Goal: Information Seeking & Learning: Understand process/instructions

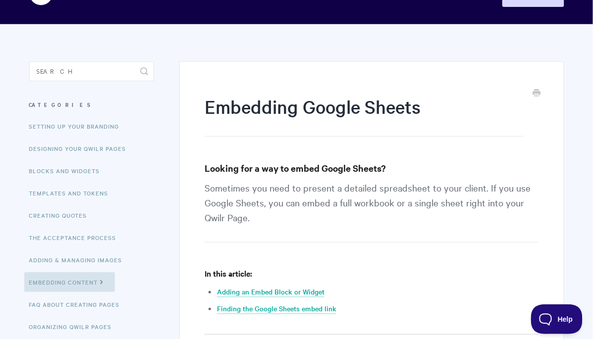
scroll to position [48, 0]
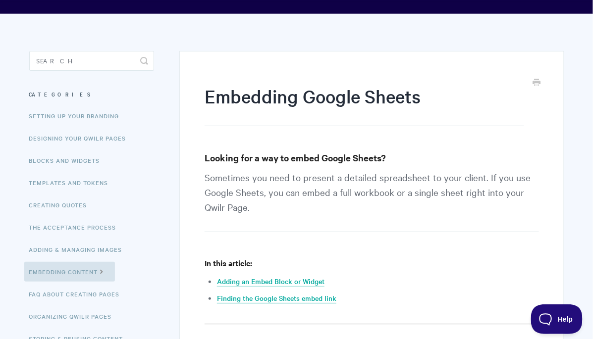
click at [327, 189] on p "Sometimes you need to present a detailed spreadsheet to your client. If you use…" at bounding box center [372, 201] width 334 height 62
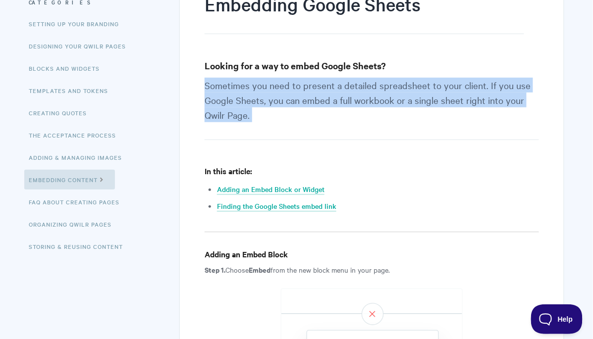
scroll to position [143, 0]
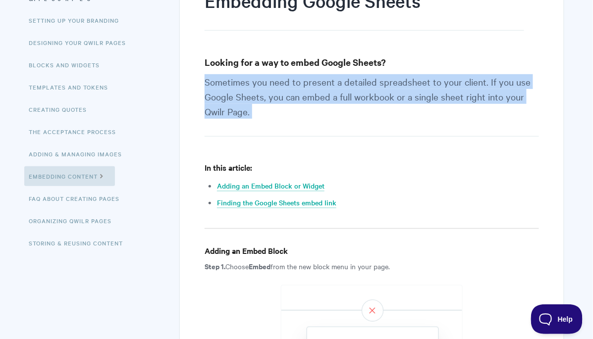
click at [357, 92] on p "Sometimes you need to present a detailed spreadsheet to your client. If you use…" at bounding box center [372, 105] width 334 height 62
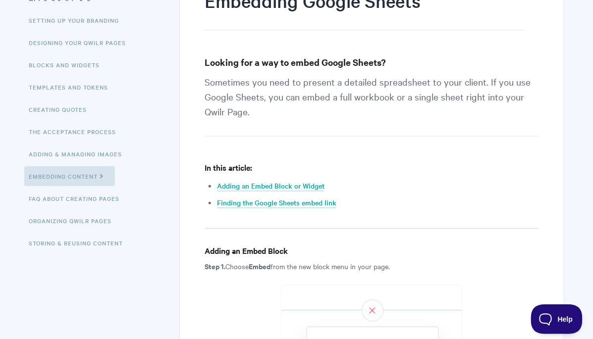
click at [357, 92] on p "Sometimes you need to present a detailed spreadsheet to your client. If you use…" at bounding box center [372, 105] width 334 height 62
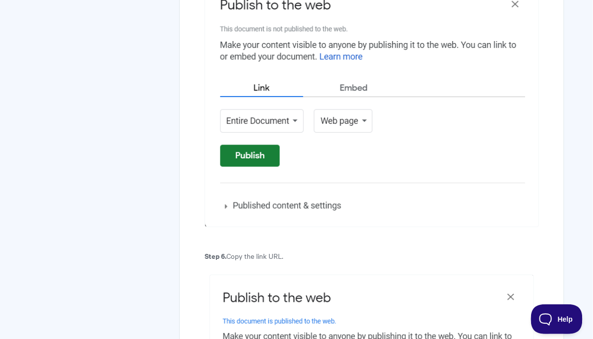
scroll to position [69, 0]
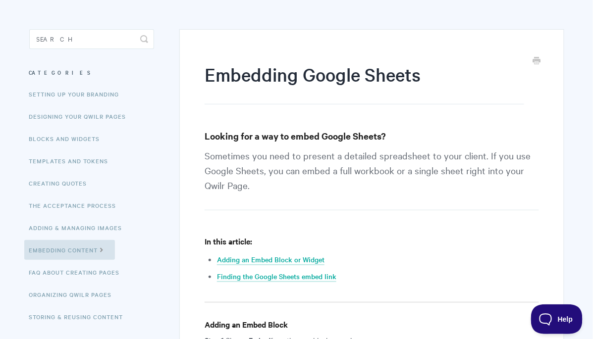
click at [305, 135] on h3 "Looking for a way to embed Google Sheets?" at bounding box center [372, 136] width 334 height 14
copy h3 "embed"
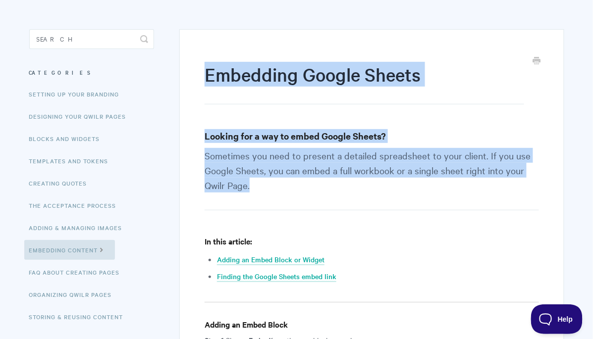
drag, startPoint x: 212, startPoint y: 103, endPoint x: 257, endPoint y: 187, distance: 96.0
copy article "Embedding Google Sheets Looking for a way to embed Google Sheets? Sometimes you…"
